Goal: Transaction & Acquisition: Book appointment/travel/reservation

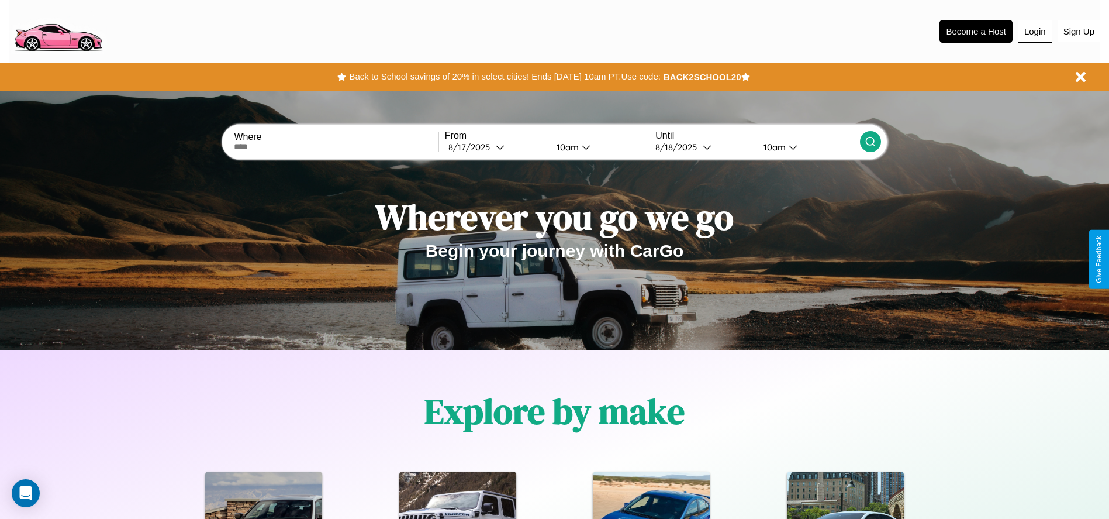
click at [1035, 31] on button "Login" at bounding box center [1034, 31] width 33 height 22
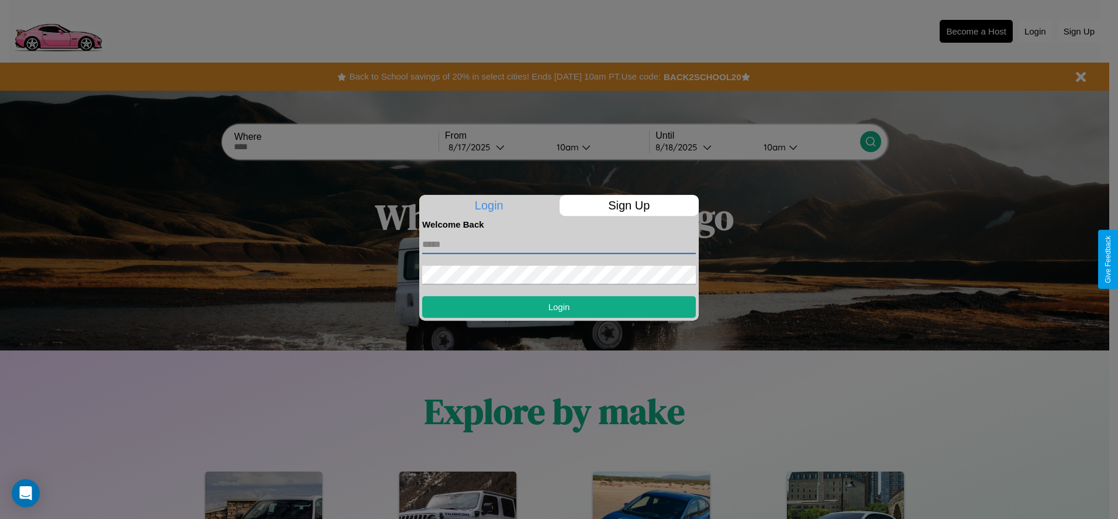
click at [559, 244] on input "text" at bounding box center [559, 244] width 274 height 19
type input "**********"
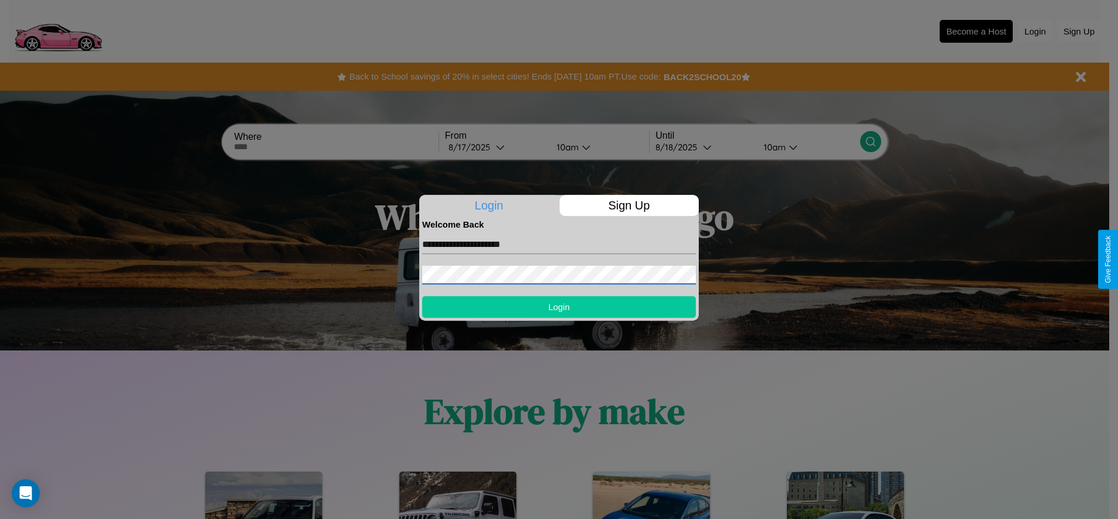
click at [559, 306] on button "Login" at bounding box center [559, 307] width 274 height 22
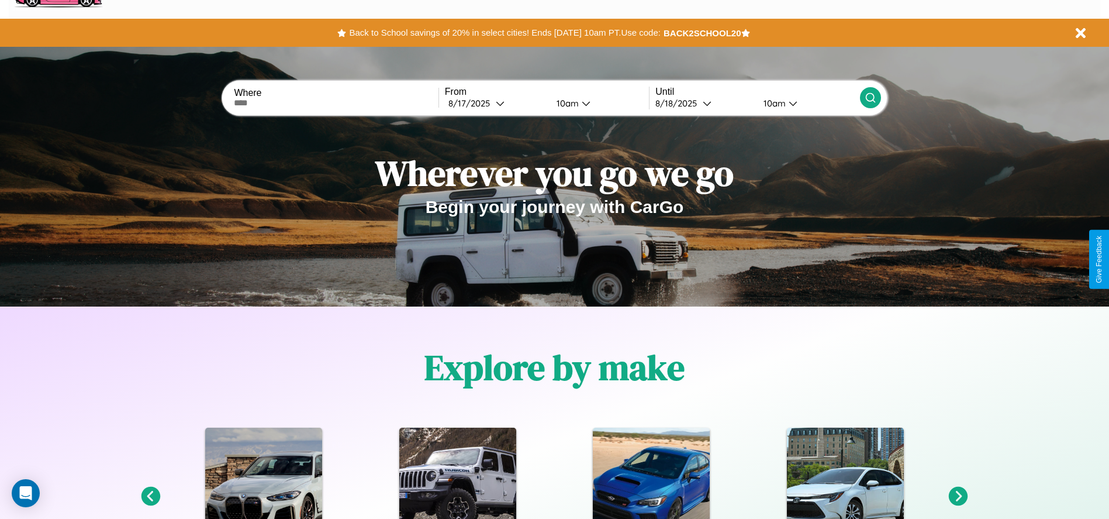
scroll to position [243, 0]
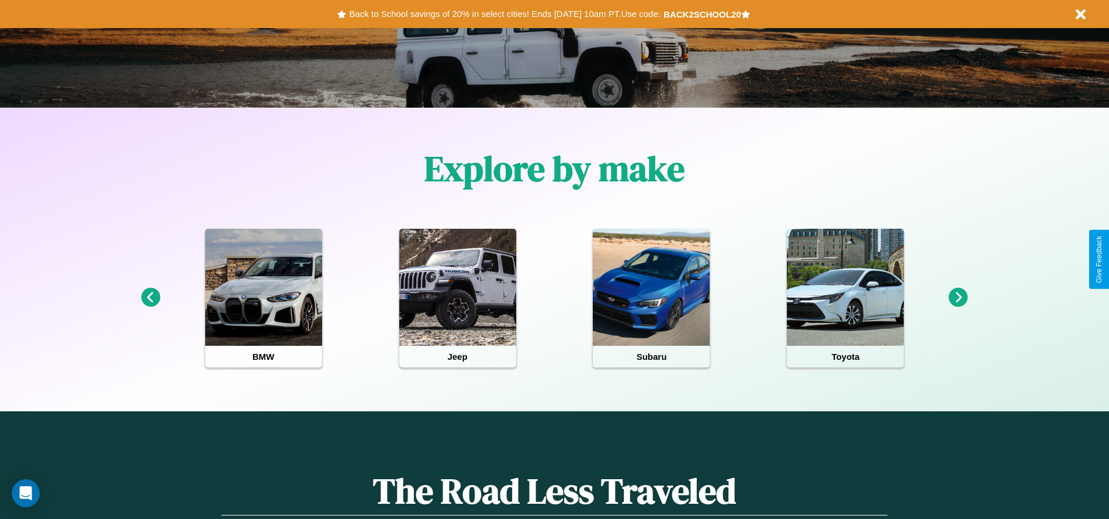
click at [150, 298] on icon at bounding box center [150, 297] width 19 height 19
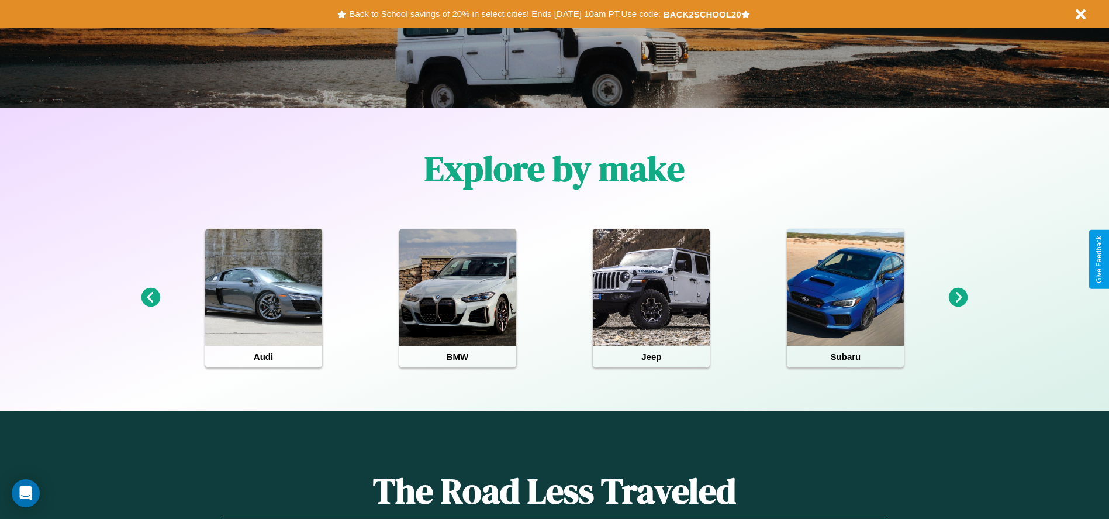
click at [150, 298] on icon at bounding box center [150, 297] width 19 height 19
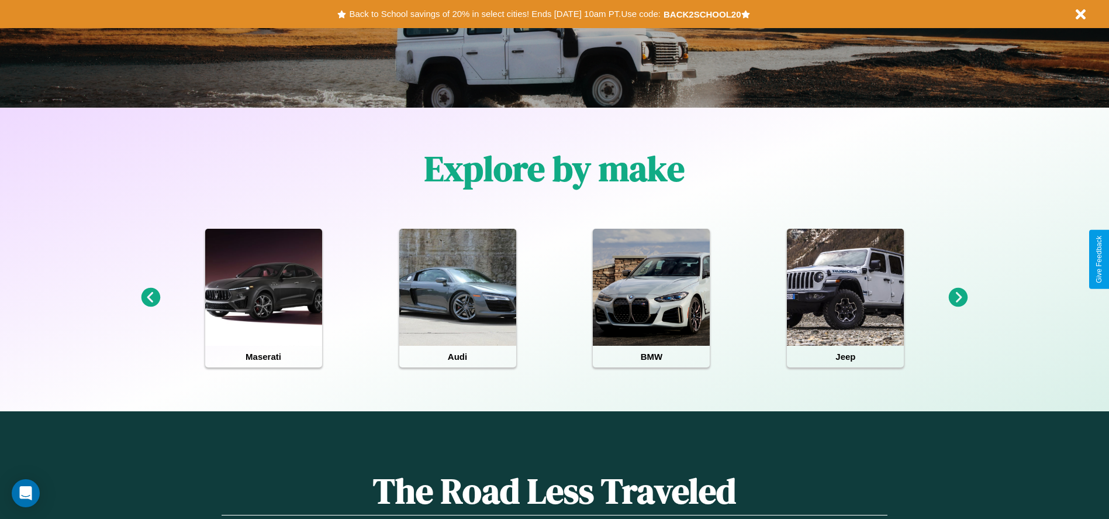
click at [958, 298] on icon at bounding box center [958, 297] width 19 height 19
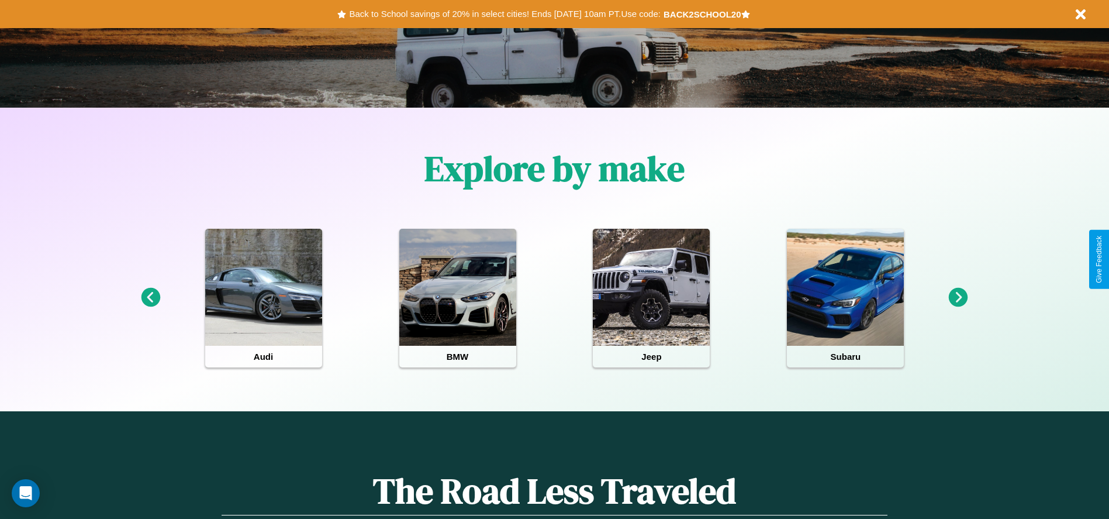
click at [150, 298] on icon at bounding box center [150, 297] width 19 height 19
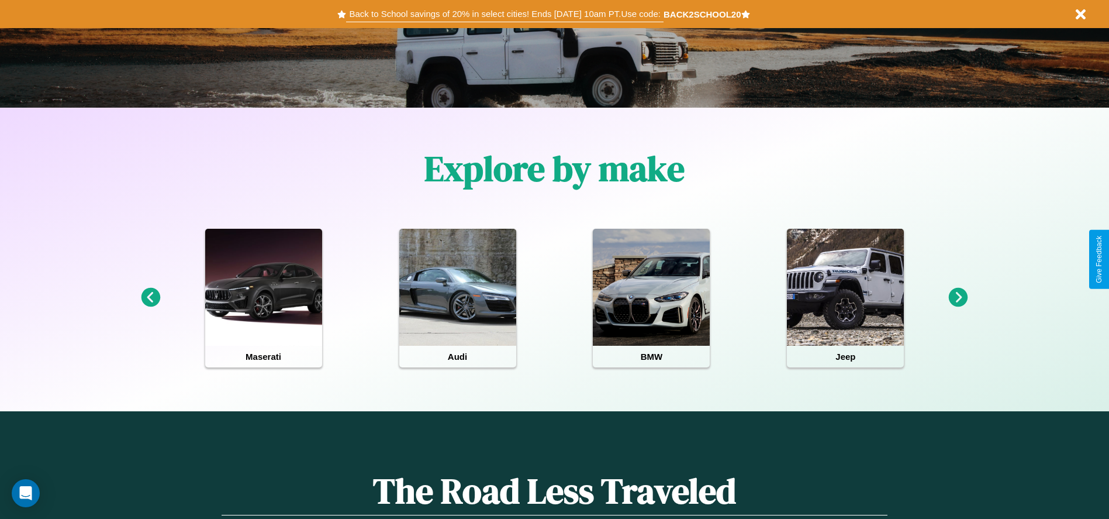
click at [504, 14] on button "Back to School savings of 20% in select cities! Ends 9/1 at 10am PT. Use code:" at bounding box center [504, 14] width 317 height 16
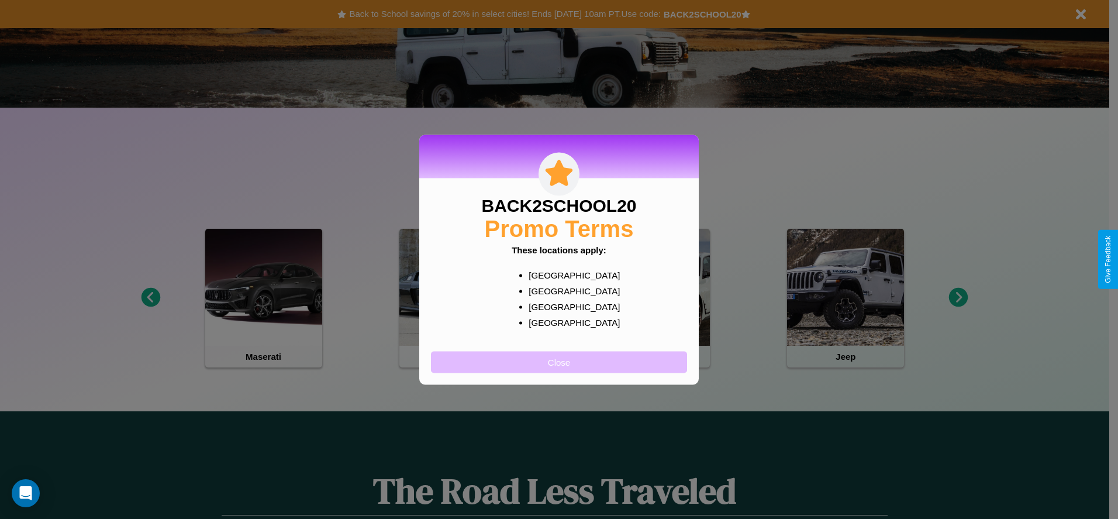
click at [559, 361] on button "Close" at bounding box center [559, 362] width 256 height 22
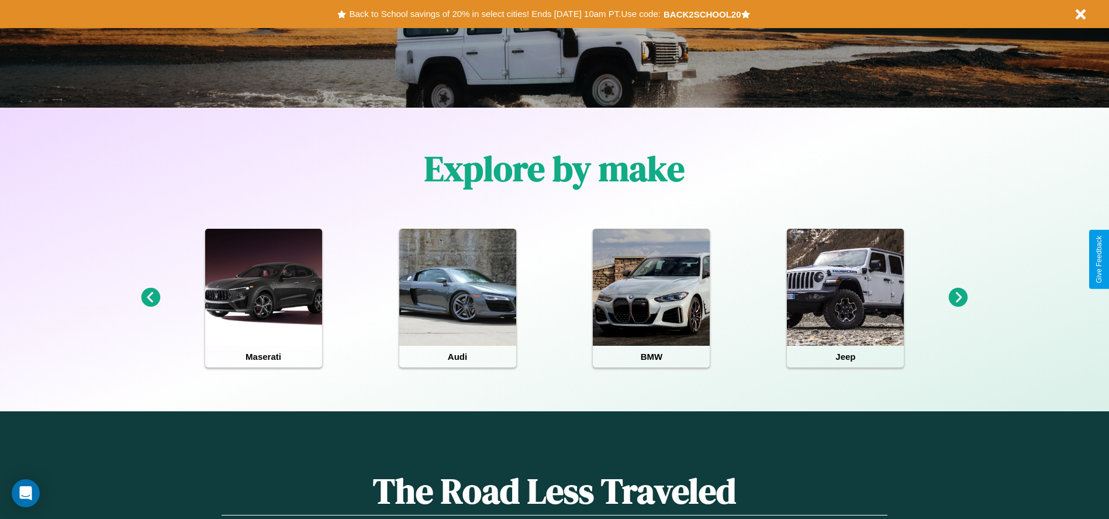
click at [150, 298] on icon at bounding box center [150, 297] width 19 height 19
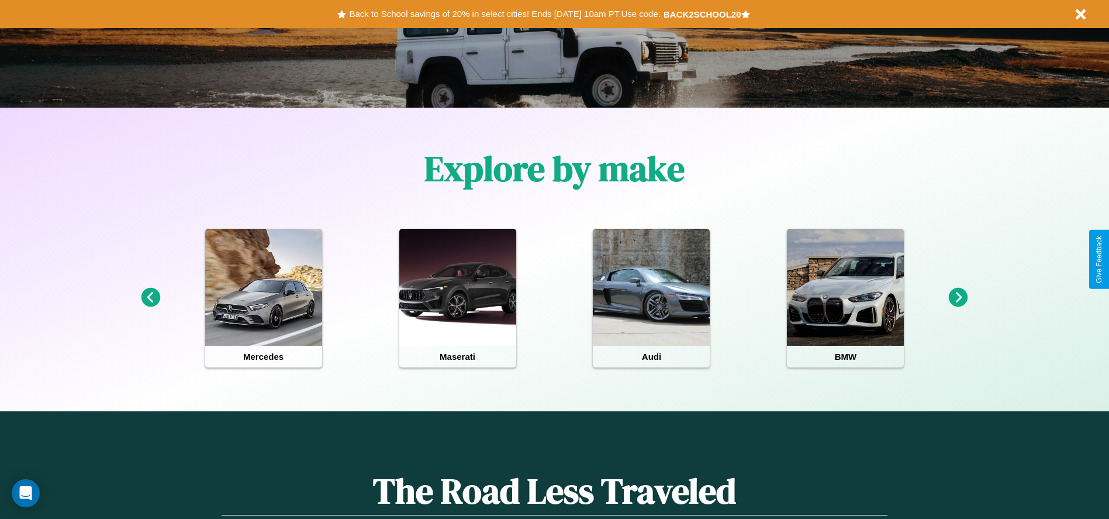
click at [150, 298] on icon at bounding box center [150, 297] width 19 height 19
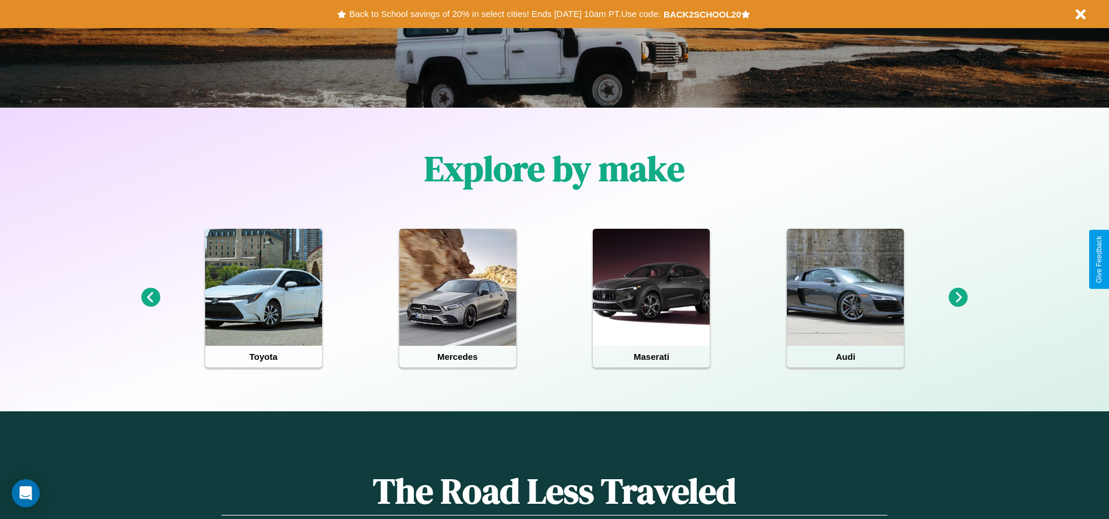
click at [150, 298] on icon at bounding box center [150, 297] width 19 height 19
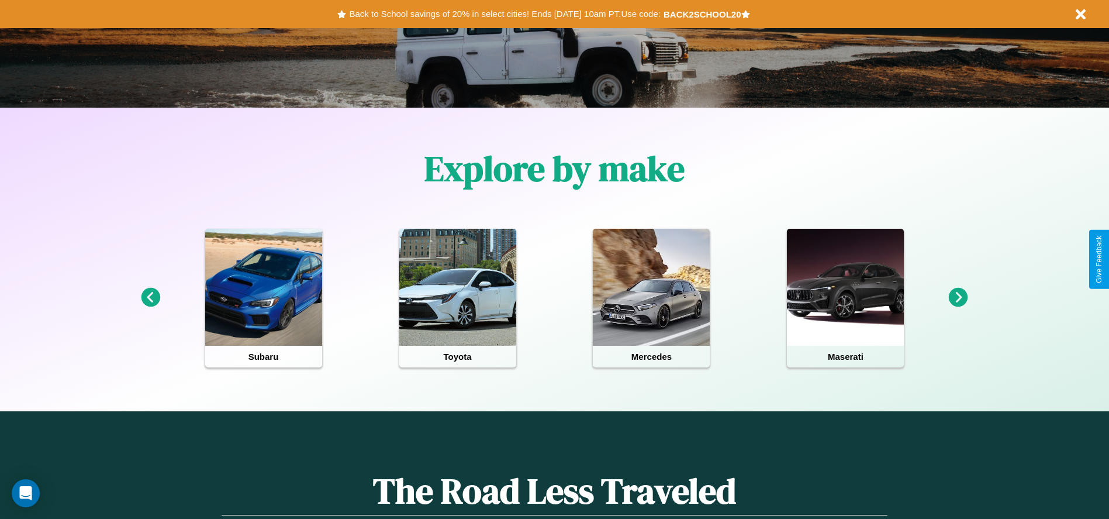
click at [958, 298] on icon at bounding box center [958, 297] width 19 height 19
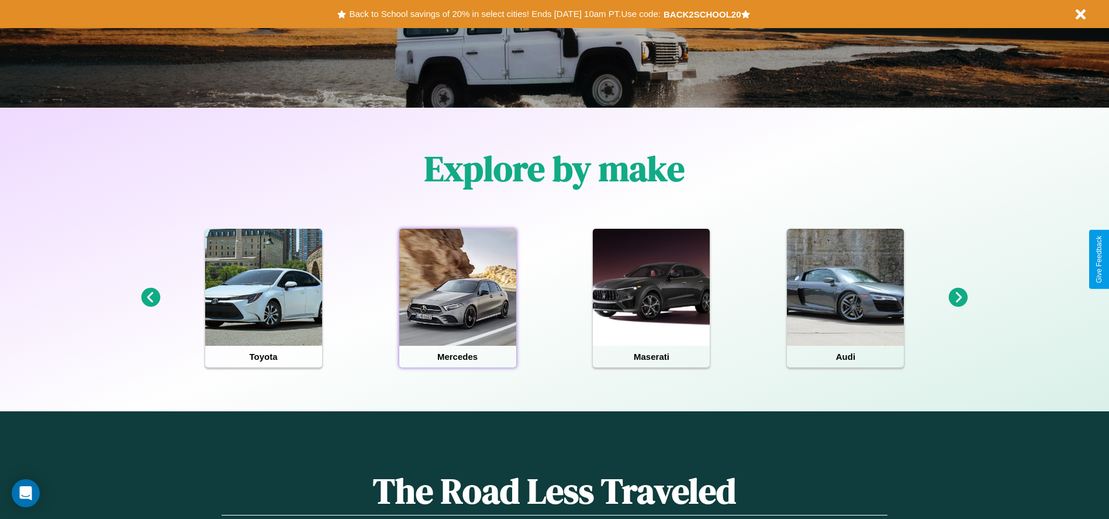
click at [457, 298] on div at bounding box center [457, 287] width 117 height 117
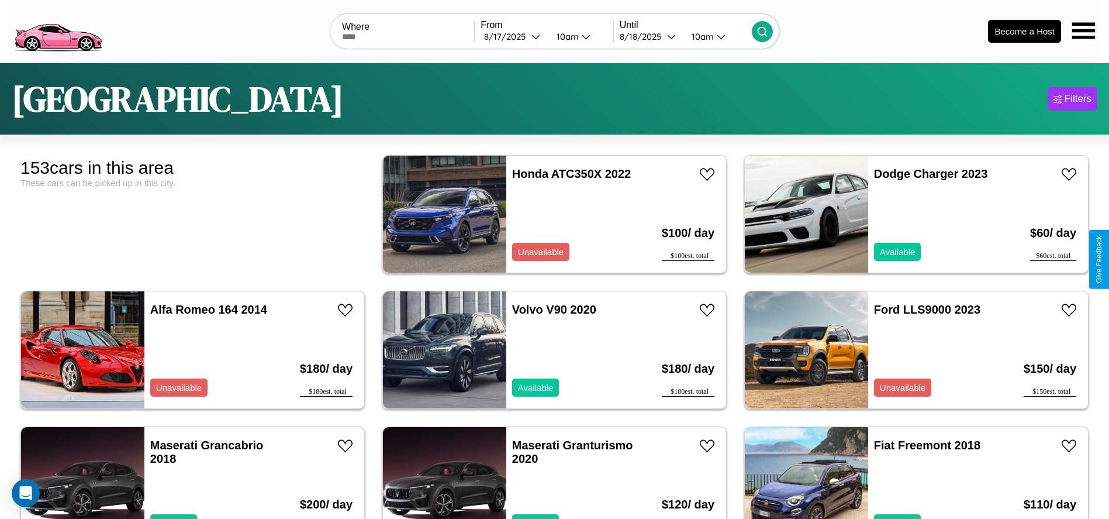
scroll to position [402, 0]
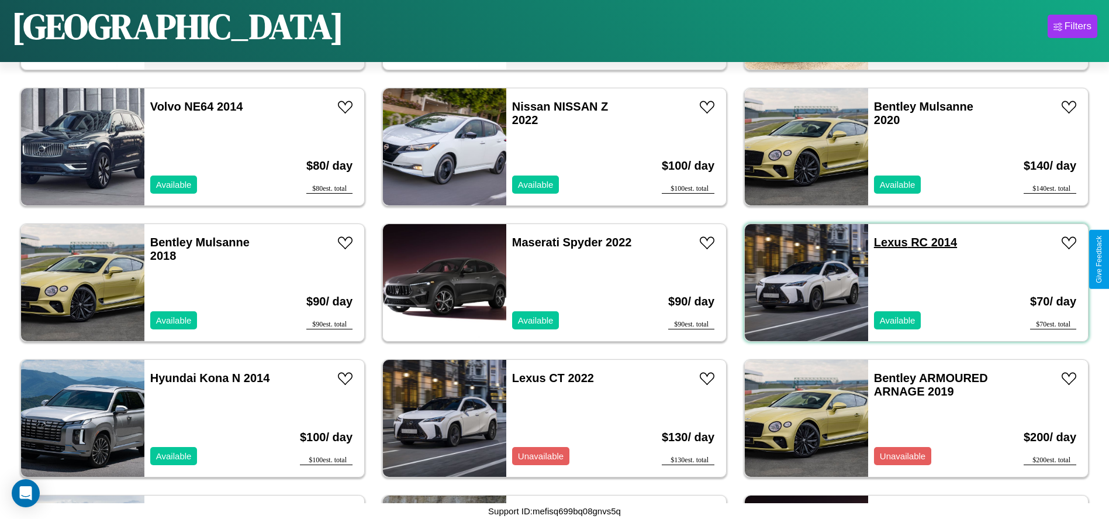
click at [883, 242] on link "Lexus RC 2014" at bounding box center [915, 242] width 83 height 13
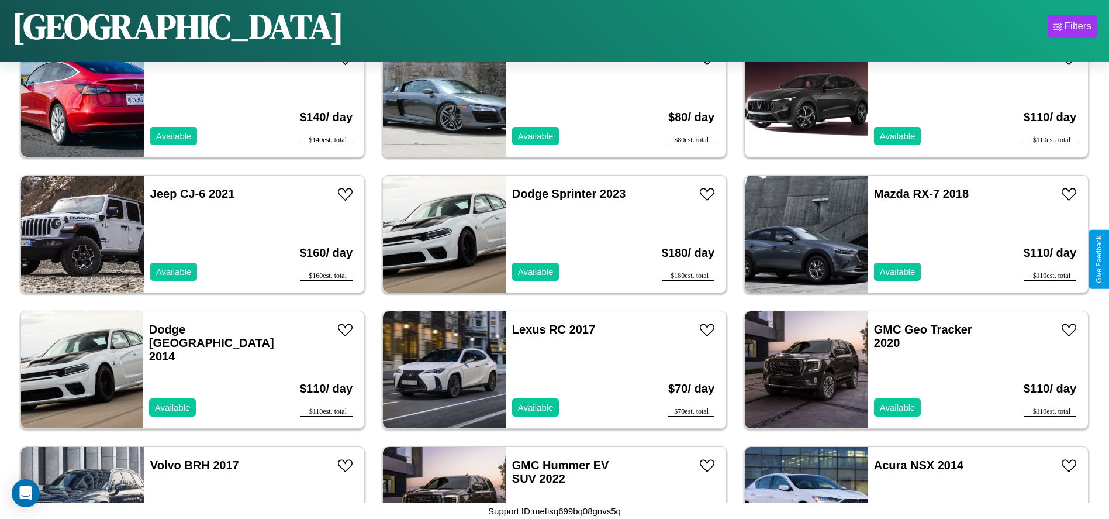
scroll to position [944, 0]
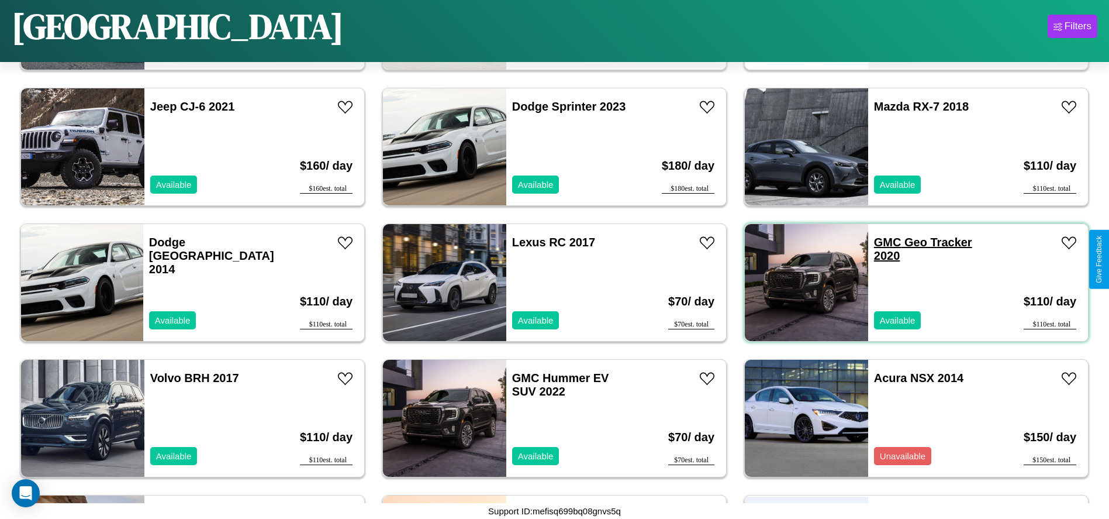
click at [880, 242] on link "GMC Geo Tracker 2020" at bounding box center [923, 249] width 98 height 26
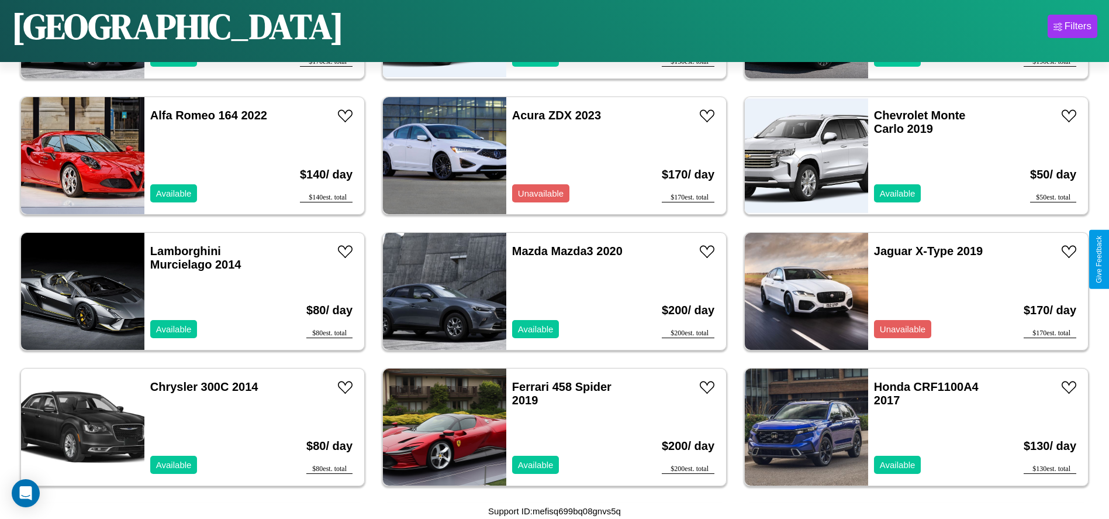
scroll to position [5691, 0]
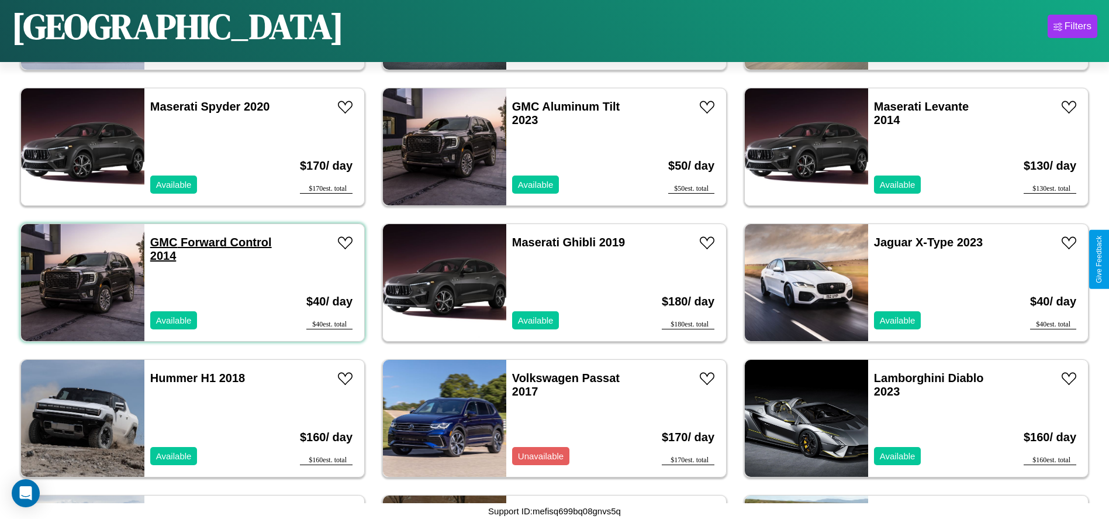
click at [163, 242] on link "GMC Forward Control 2014" at bounding box center [211, 249] width 122 height 26
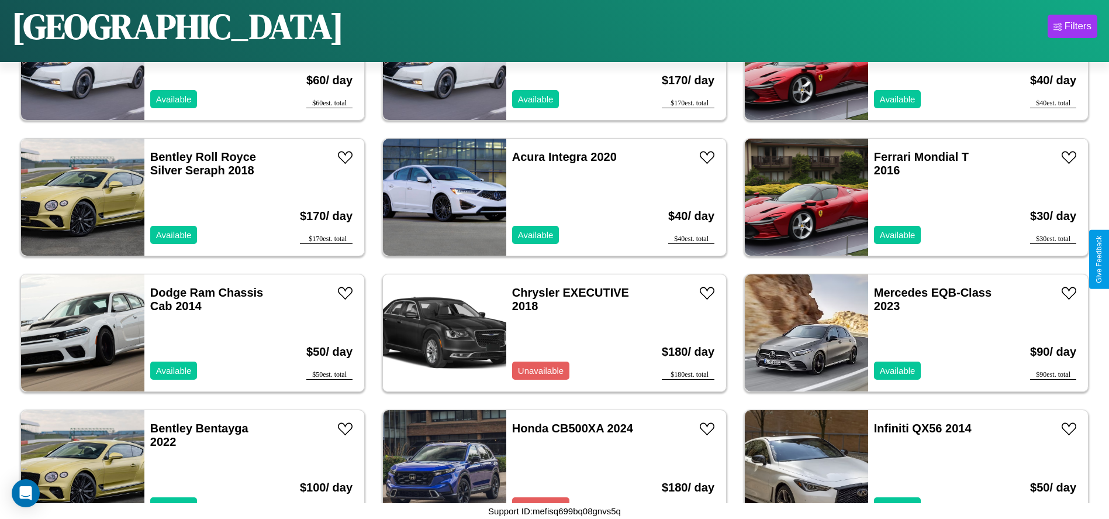
scroll to position [6635, 0]
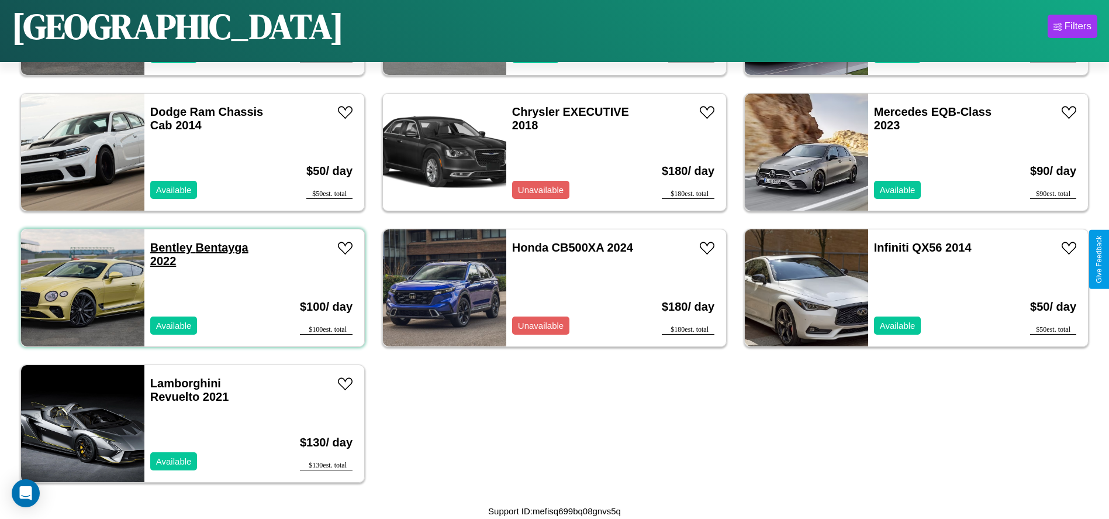
click at [170, 247] on link "Bentley Bentayga 2022" at bounding box center [199, 254] width 98 height 26
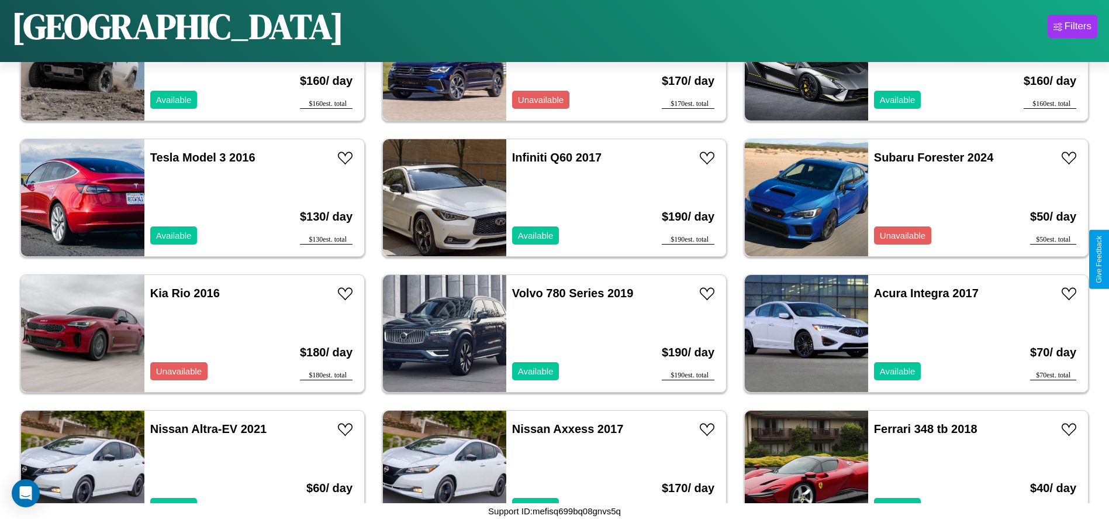
scroll to position [5691, 0]
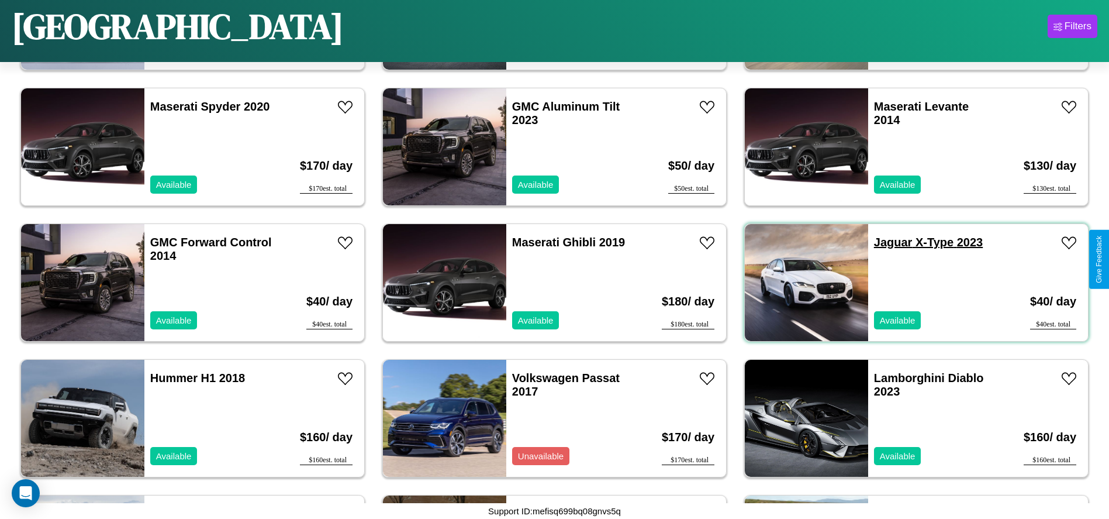
click at [886, 242] on link "Jaguar X-Type 2023" at bounding box center [928, 242] width 109 height 13
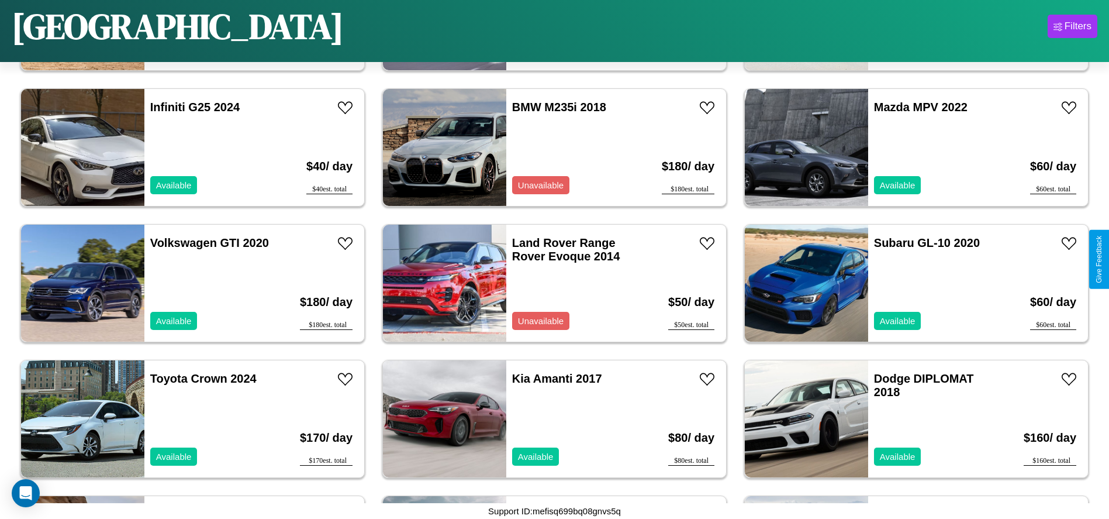
scroll to position [2029, 0]
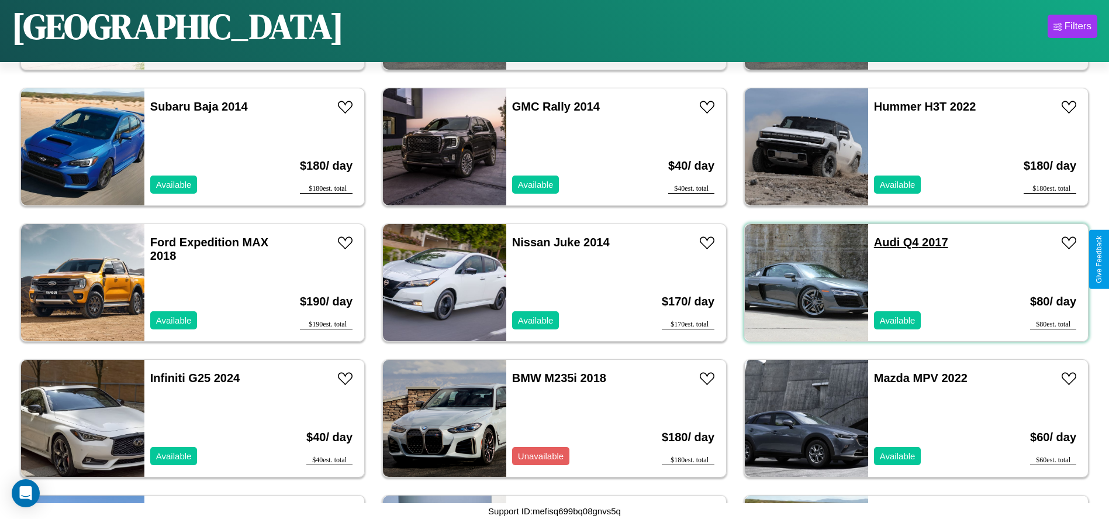
click at [880, 242] on link "Audi Q4 2017" at bounding box center [911, 242] width 74 height 13
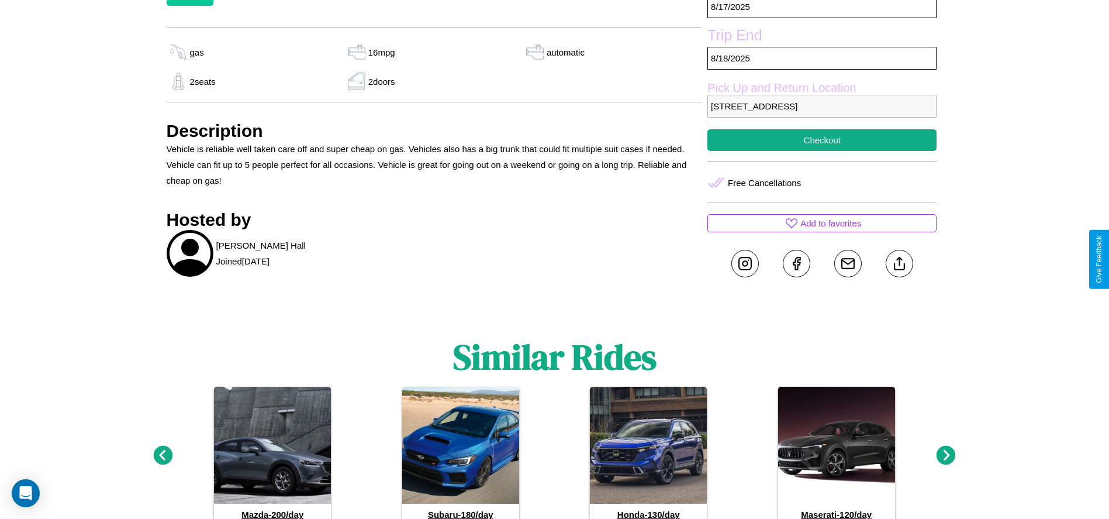
scroll to position [426, 0]
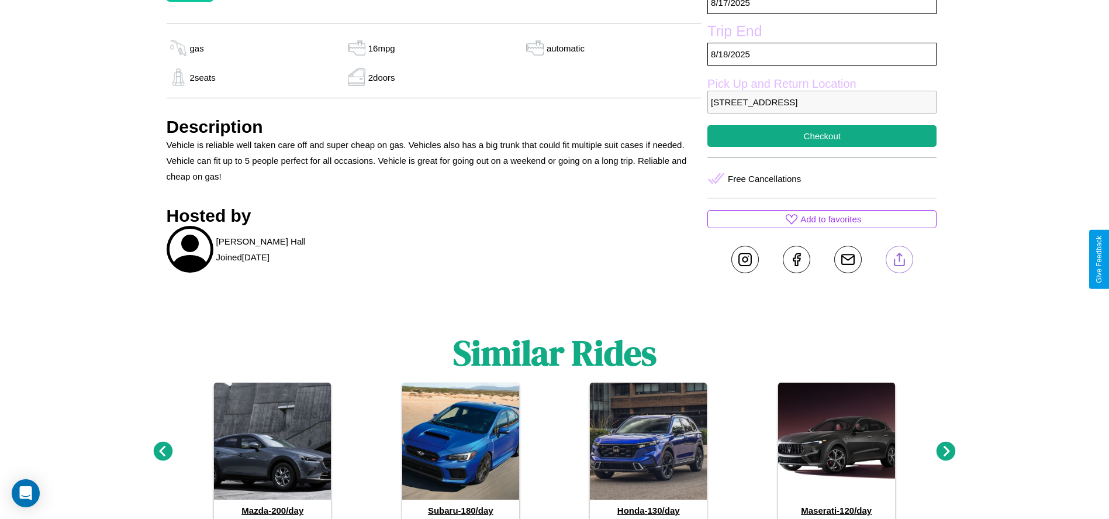
click at [899, 259] on line at bounding box center [899, 257] width 0 height 8
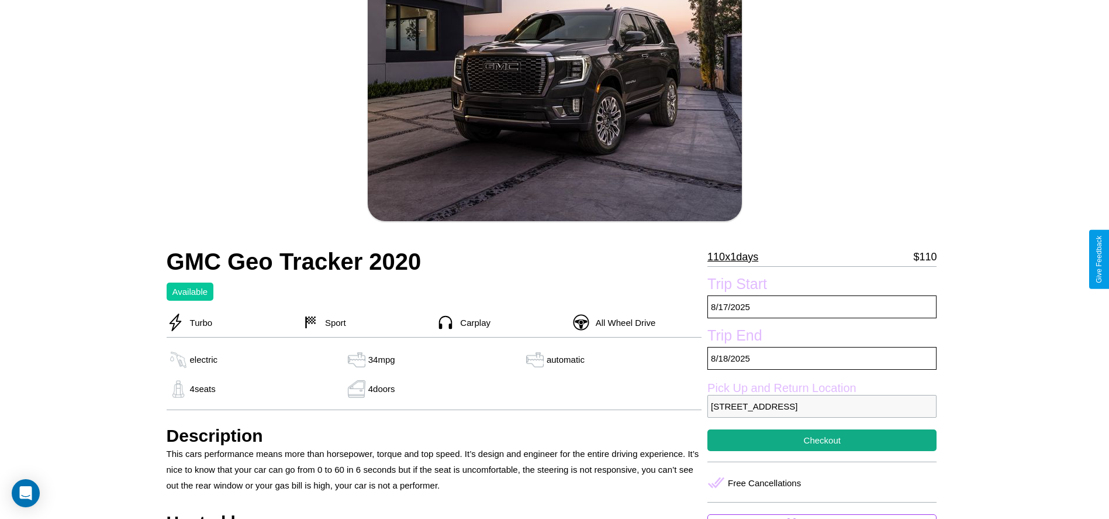
scroll to position [385, 0]
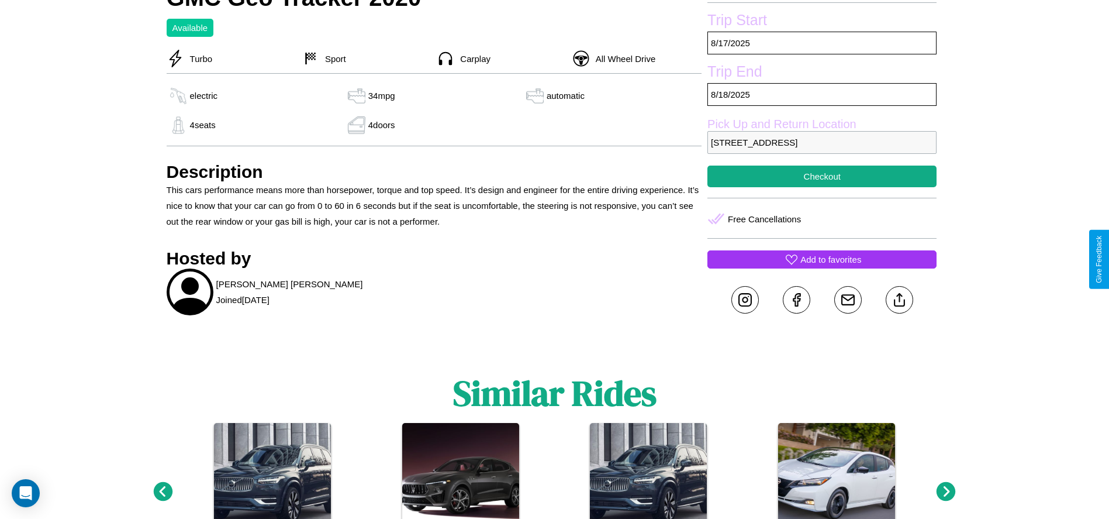
click at [822, 259] on p "Add to favorites" at bounding box center [830, 259] width 61 height 16
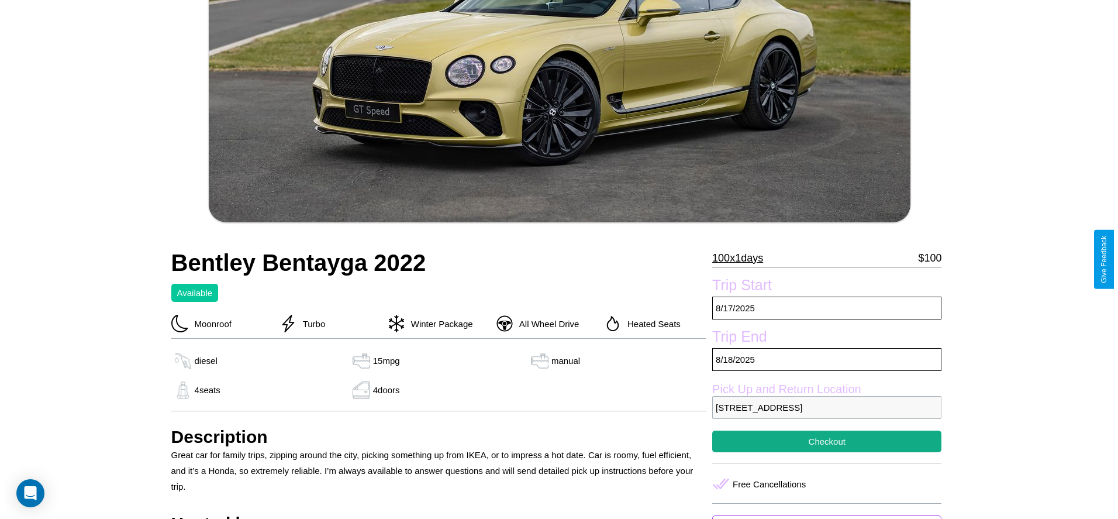
scroll to position [241, 0]
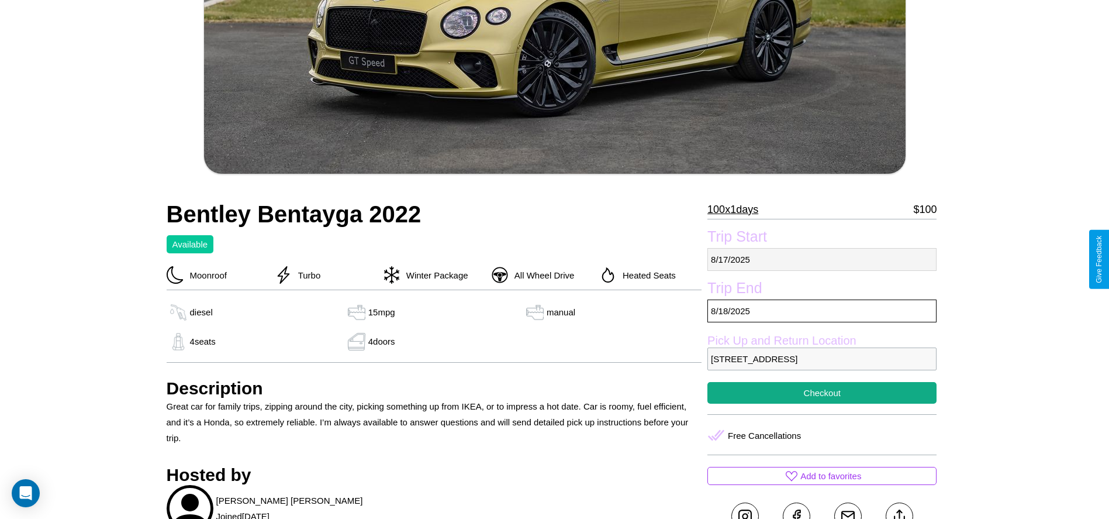
click at [822, 259] on p "8 / 17 / 2025" at bounding box center [821, 259] width 229 height 23
select select "*"
select select "****"
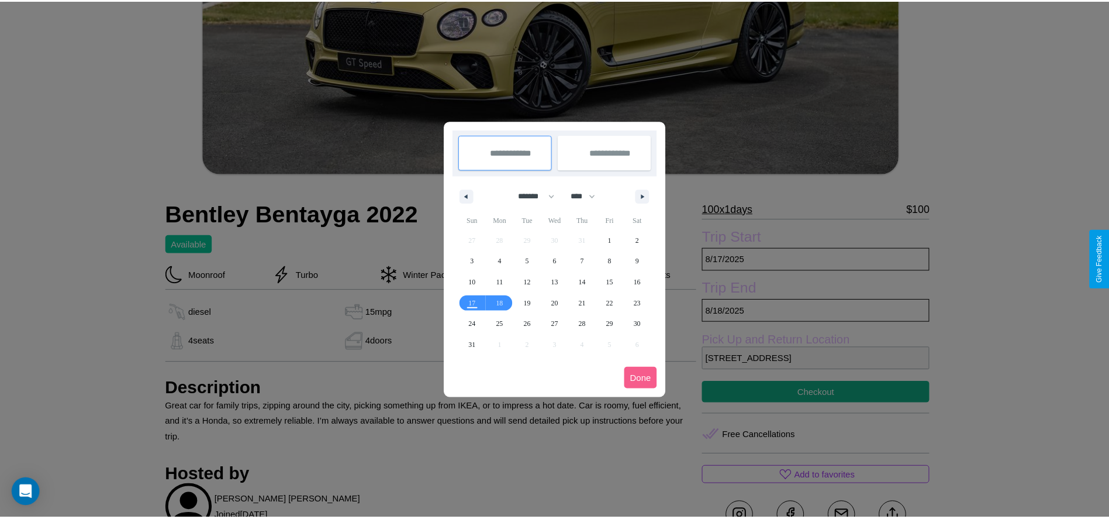
scroll to position [0, 0]
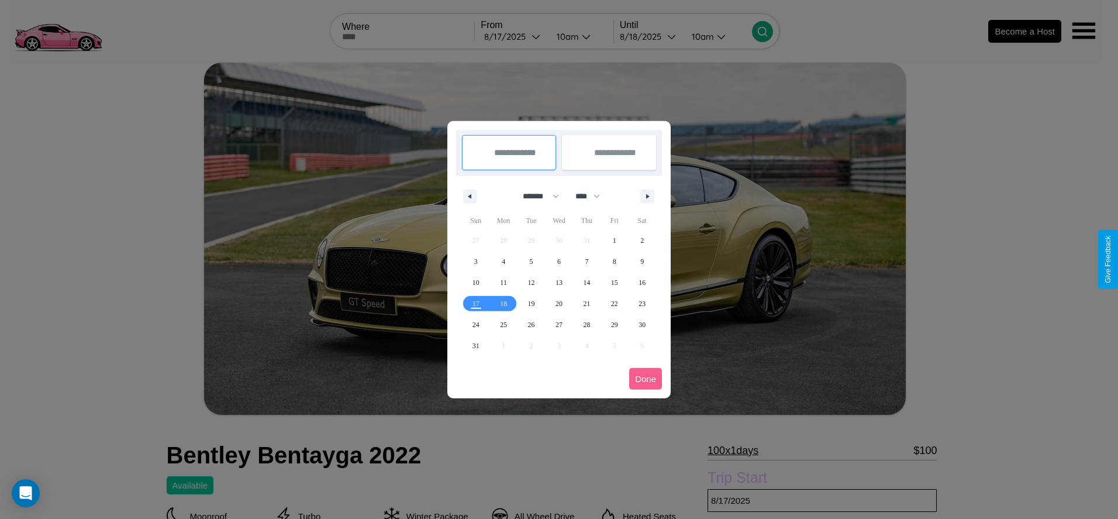
click at [513, 36] on div at bounding box center [559, 259] width 1118 height 519
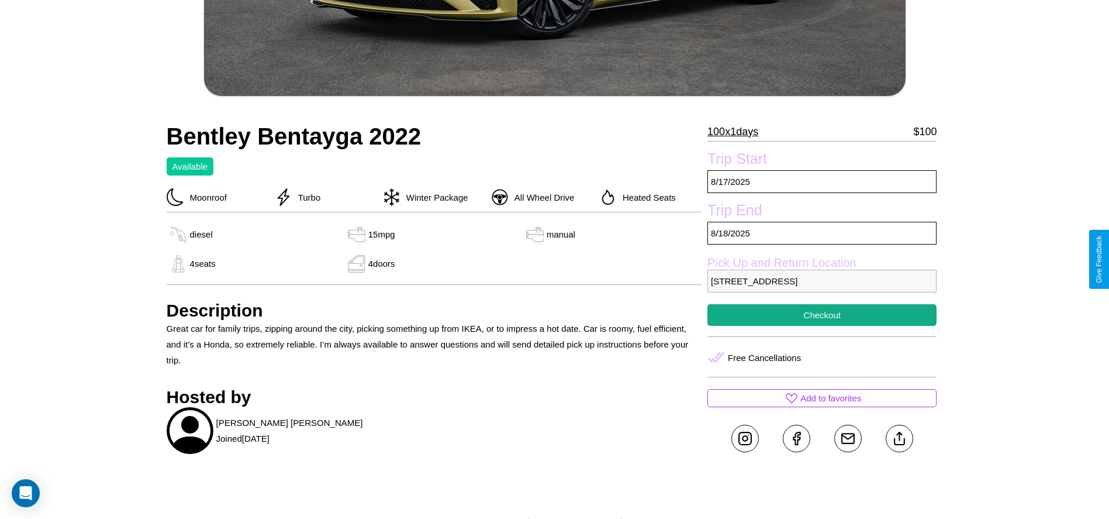
scroll to position [497, 0]
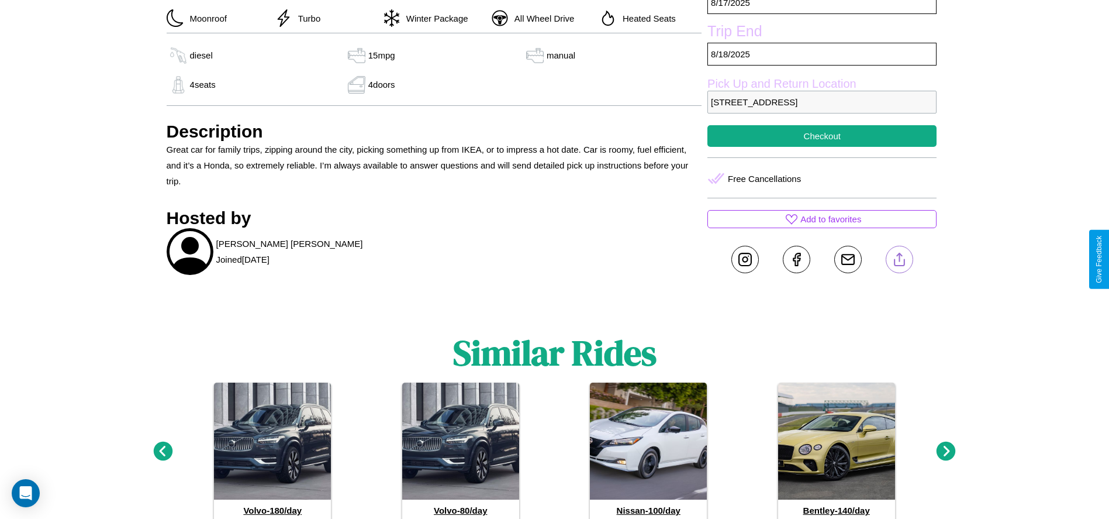
click at [899, 259] on line at bounding box center [899, 257] width 0 height 8
